Goal: Book appointment/travel/reservation

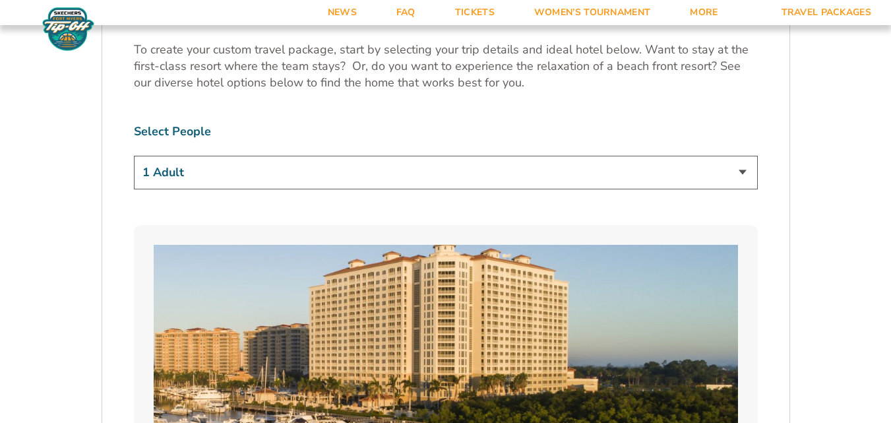
scroll to position [779, 0]
click at [739, 174] on select "1 Adult 2 Adults 3 Adults 4 Adults 2 Adults + 1 Child 2 Adults + 2 Children 2 A…" at bounding box center [446, 172] width 624 height 34
select select "2 Adults"
click at [134, 155] on select "1 Adult 2 Adults 3 Adults 4 Adults 2 Adults + 1 Child 2 Adults + 2 Children 2 A…" at bounding box center [446, 172] width 624 height 34
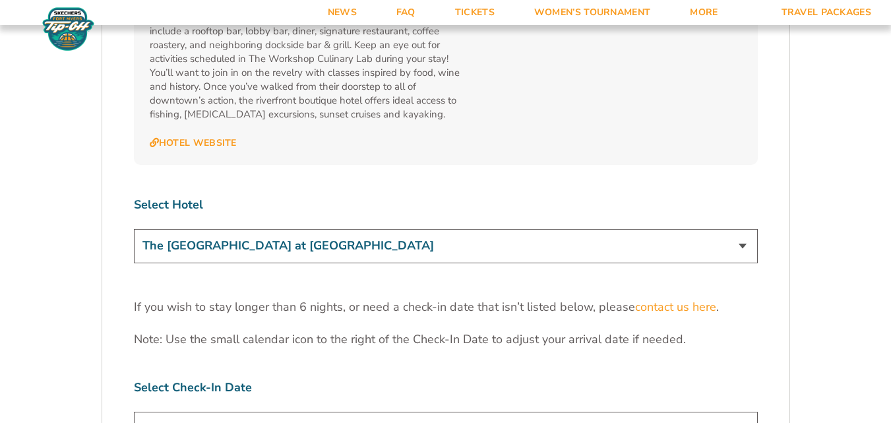
scroll to position [3903, 0]
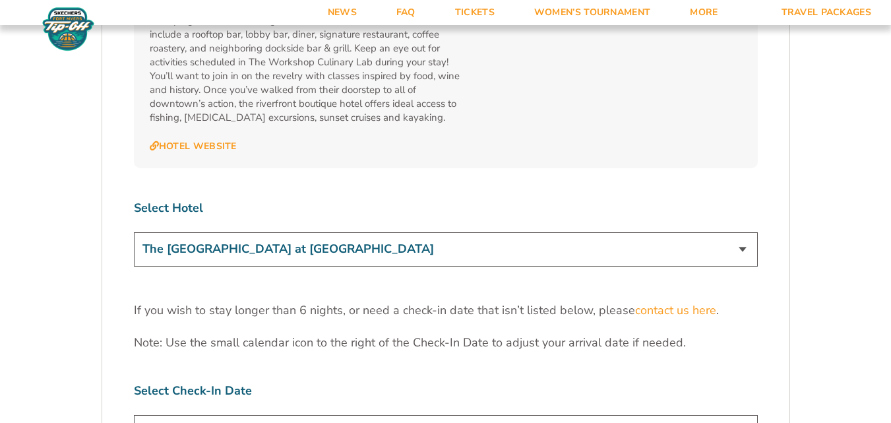
click at [740, 232] on select "The [GEOGRAPHIC_DATA] at [GEOGRAPHIC_DATA] [GEOGRAPHIC_DATA] [GEOGRAPHIC_DATA],…" at bounding box center [446, 249] width 624 height 34
select select "18477"
click at [134, 232] on select "The [GEOGRAPHIC_DATA] at [GEOGRAPHIC_DATA] [GEOGRAPHIC_DATA] [GEOGRAPHIC_DATA],…" at bounding box center [446, 249] width 624 height 34
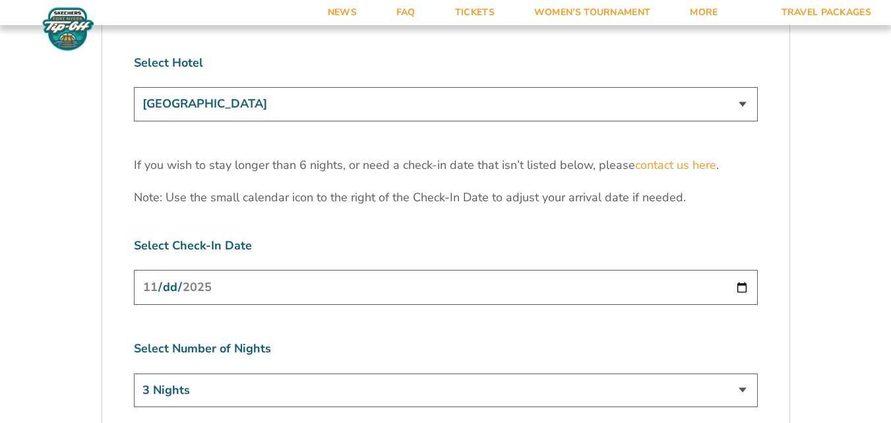
scroll to position [4057, 0]
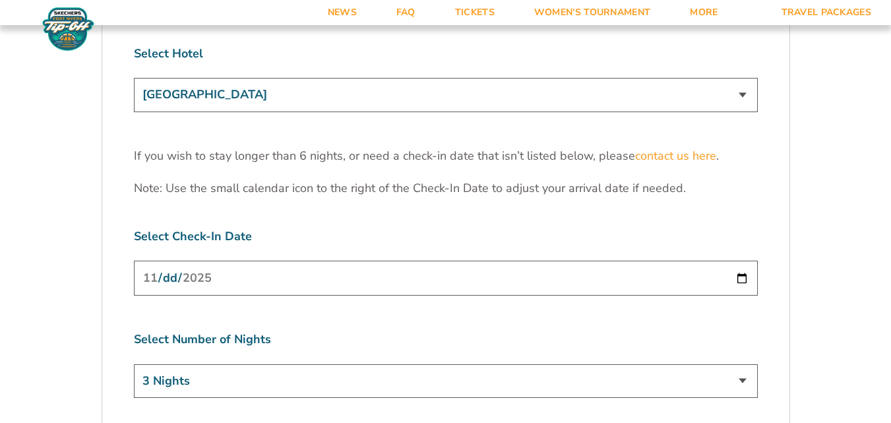
click at [740, 260] on input "[DATE]" at bounding box center [446, 277] width 624 height 35
type input "[DATE]"
click at [743, 364] on select "3 Nights 4 Nights 5 Nights 6 Nights" at bounding box center [446, 381] width 624 height 34
select select "4 Nights"
click at [134, 364] on select "3 Nights 4 Nights 5 Nights 6 Nights" at bounding box center [446, 381] width 624 height 34
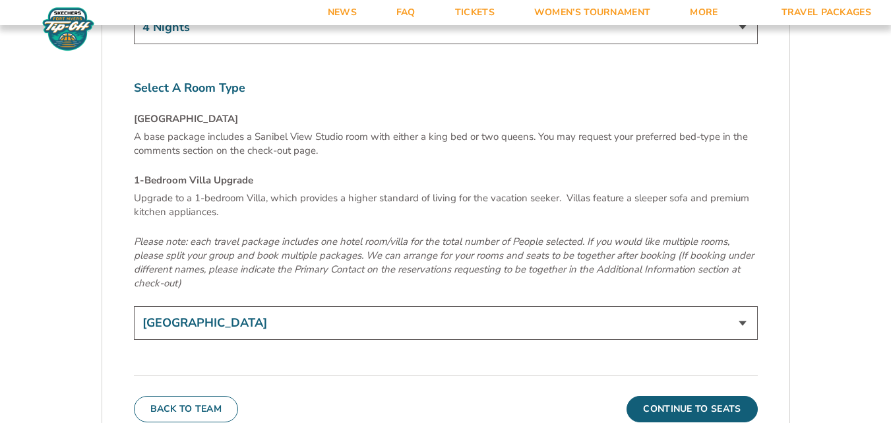
scroll to position [4411, 0]
